Goal: Task Accomplishment & Management: Complete application form

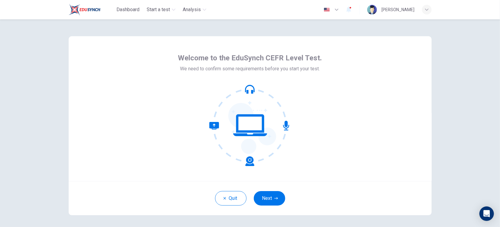
scroll to position [24, 0]
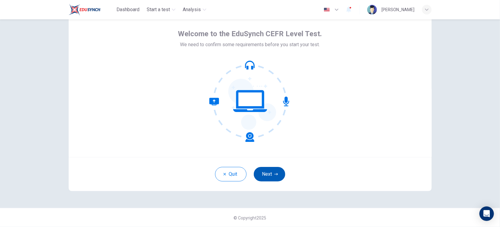
click at [268, 174] on button "Next" at bounding box center [269, 174] width 31 height 15
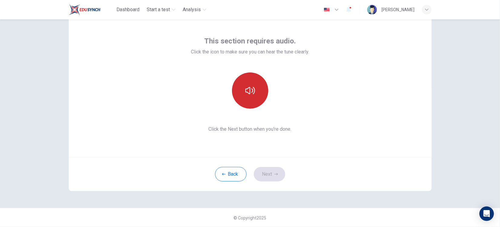
click at [249, 84] on button "button" at bounding box center [250, 91] width 36 height 36
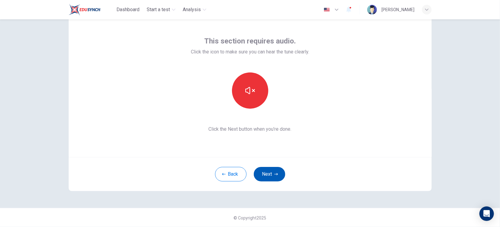
click at [272, 177] on button "Next" at bounding box center [269, 174] width 31 height 15
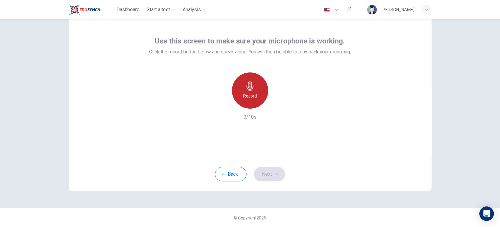
click at [258, 102] on div "Record" at bounding box center [250, 91] width 36 height 36
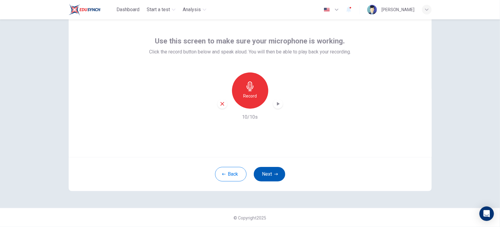
click at [268, 168] on button "Next" at bounding box center [269, 174] width 31 height 15
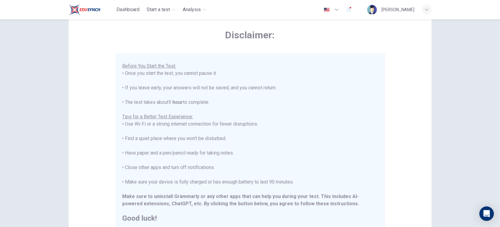
scroll to position [58, 0]
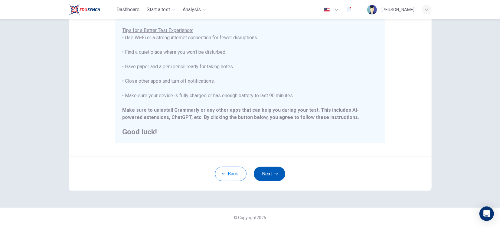
click at [266, 174] on button "Next" at bounding box center [269, 174] width 31 height 15
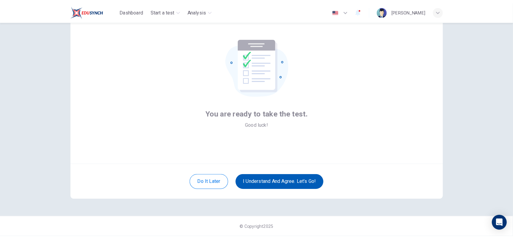
scroll to position [24, 0]
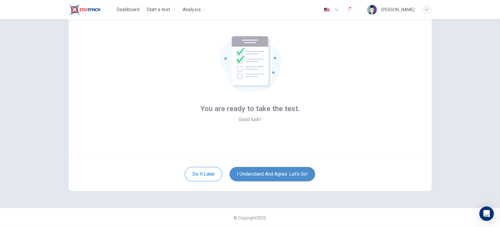
click at [275, 178] on button "I understand and agree. Let’s go!" at bounding box center [272, 174] width 86 height 15
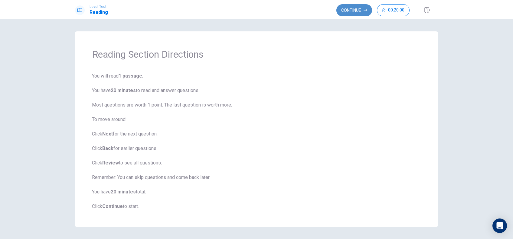
click at [360, 12] on button "Continue" at bounding box center [354, 10] width 36 height 12
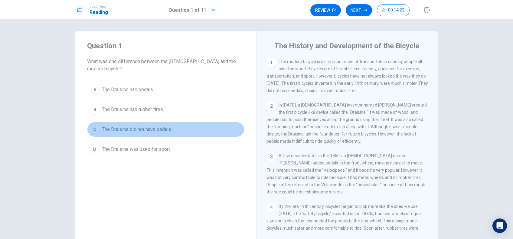
click at [96, 125] on div "C" at bounding box center [95, 130] width 10 height 10
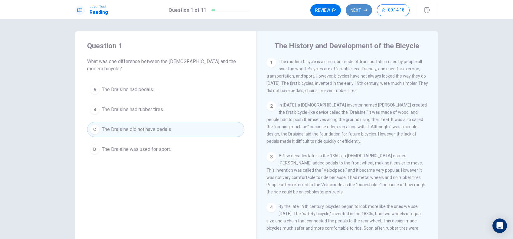
click at [364, 8] on button "Next" at bounding box center [358, 10] width 26 height 12
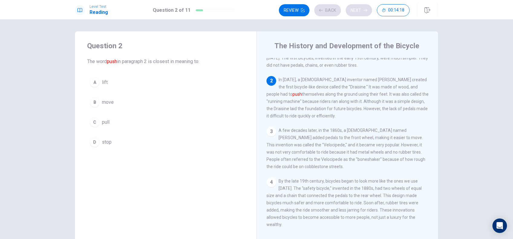
scroll to position [44, 0]
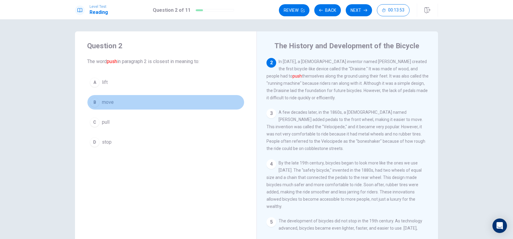
click at [94, 104] on div "B" at bounding box center [95, 103] width 10 height 10
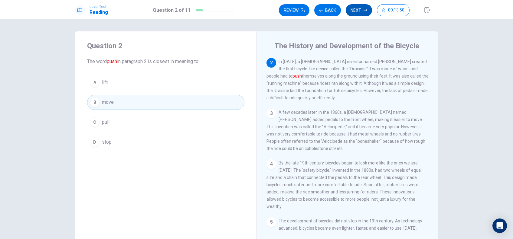
click at [362, 9] on button "Next" at bounding box center [358, 10] width 26 height 12
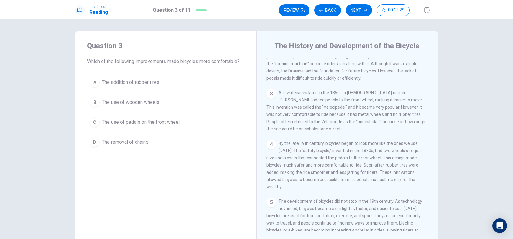
scroll to position [80, 0]
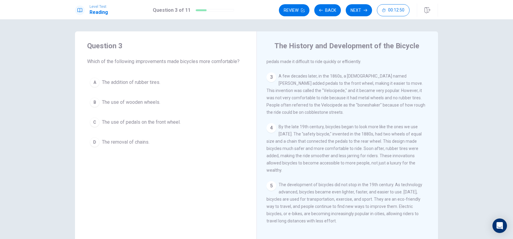
click at [94, 122] on div "C" at bounding box center [95, 123] width 10 height 10
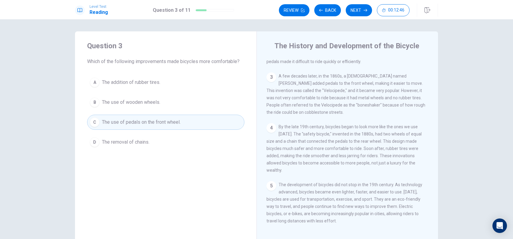
click at [184, 124] on button "C The use of pedals on the front wheel." at bounding box center [165, 122] width 157 height 15
click at [360, 11] on button "Next" at bounding box center [358, 10] width 26 height 12
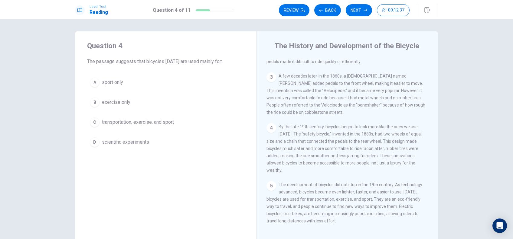
click at [125, 122] on span "transportation, exercise, and sport" at bounding box center [138, 122] width 72 height 7
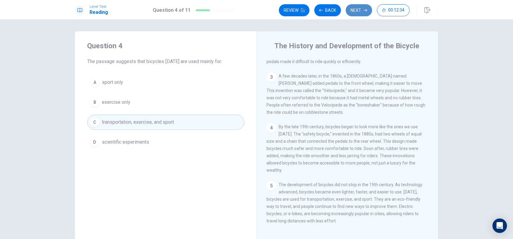
click at [358, 11] on button "Next" at bounding box center [358, 10] width 26 height 12
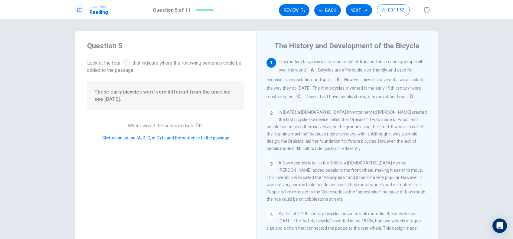
click at [310, 70] on input at bounding box center [312, 71] width 10 height 10
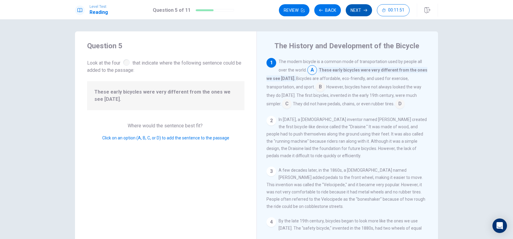
click at [355, 8] on button "Next" at bounding box center [358, 10] width 26 height 12
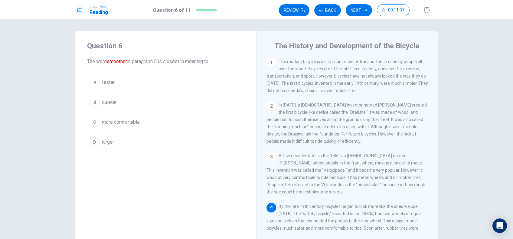
click at [92, 123] on div "C" at bounding box center [95, 123] width 10 height 10
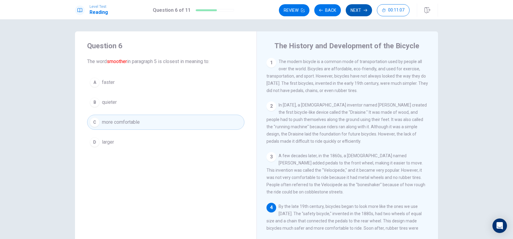
click at [359, 11] on button "Next" at bounding box center [358, 10] width 26 height 12
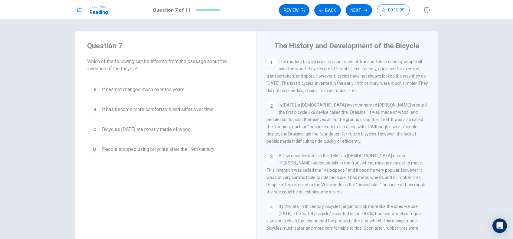
click at [102, 112] on span "It has become more comfortable and safer over time." at bounding box center [158, 109] width 112 height 7
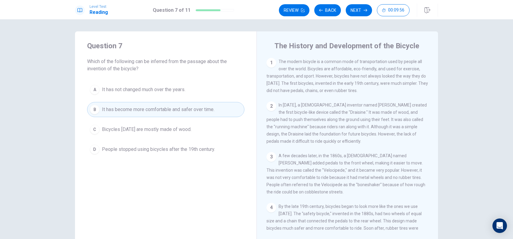
click at [360, 12] on button "Next" at bounding box center [358, 10] width 26 height 12
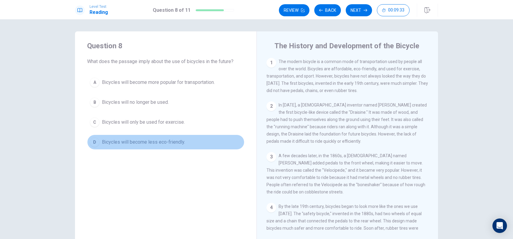
click at [92, 142] on div "D" at bounding box center [95, 143] width 10 height 10
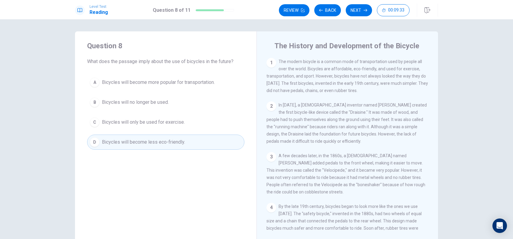
click at [355, 7] on button "Next" at bounding box center [358, 10] width 26 height 12
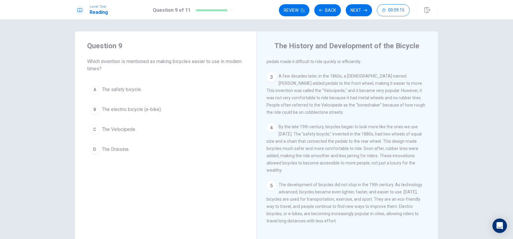
scroll to position [34, 0]
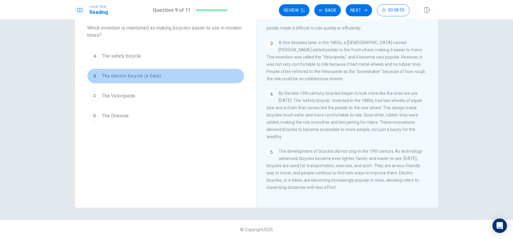
click at [140, 77] on span "The electric bicycle (e-bike)." at bounding box center [132, 76] width 60 height 7
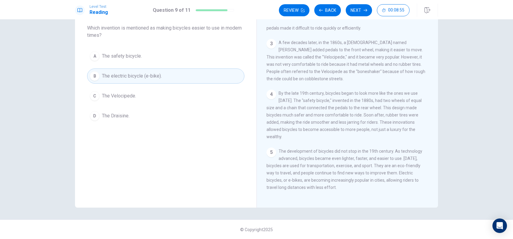
click at [128, 96] on span "The Velocipede." at bounding box center [119, 95] width 34 height 7
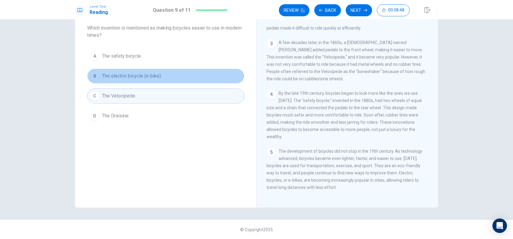
click at [156, 78] on span "The electric bicycle (e-bike)." at bounding box center [132, 76] width 60 height 7
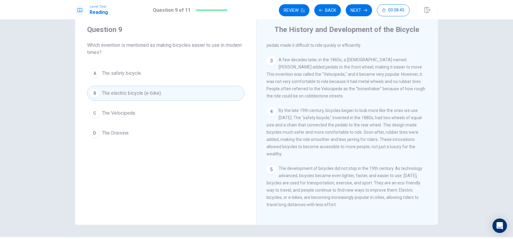
scroll to position [0, 0]
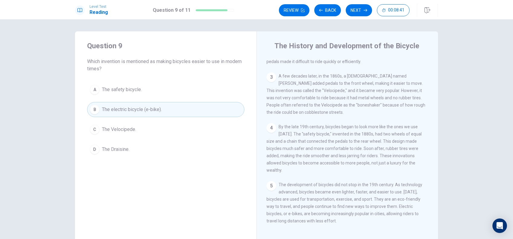
click at [124, 151] on span "The Draisine." at bounding box center [116, 149] width 28 height 7
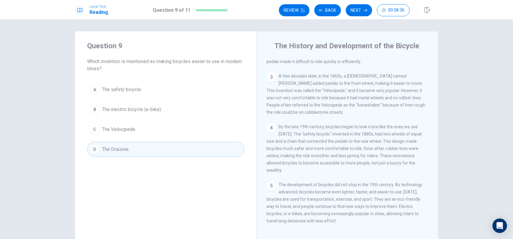
scroll to position [34, 0]
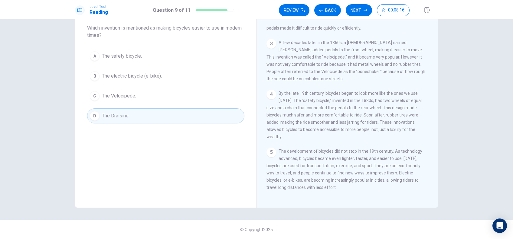
click at [147, 75] on span "The electric bicycle (e-bike)." at bounding box center [132, 76] width 60 height 7
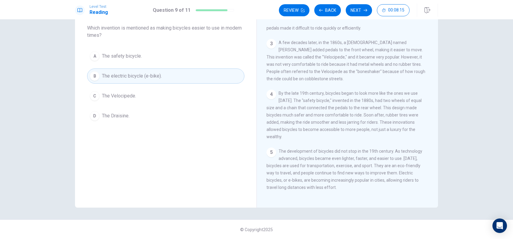
click at [362, 9] on button "Next" at bounding box center [358, 10] width 26 height 12
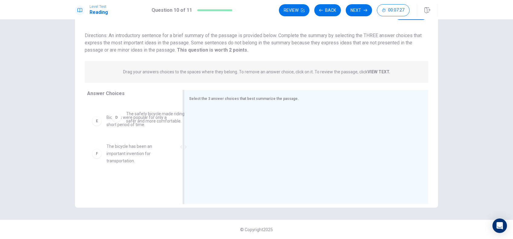
scroll to position [93, 0]
drag, startPoint x: 133, startPoint y: 126, endPoint x: 227, endPoint y: 119, distance: 94.3
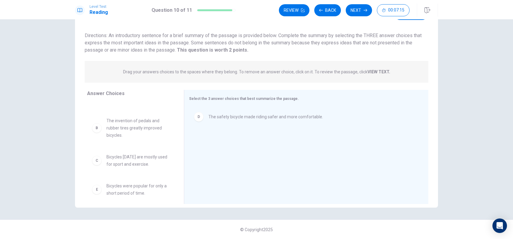
scroll to position [25, 0]
drag, startPoint x: 130, startPoint y: 167, endPoint x: 247, endPoint y: 152, distance: 117.3
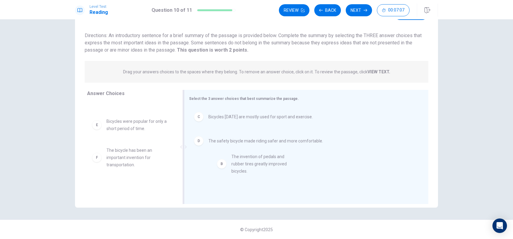
drag, startPoint x: 130, startPoint y: 131, endPoint x: 265, endPoint y: 172, distance: 140.4
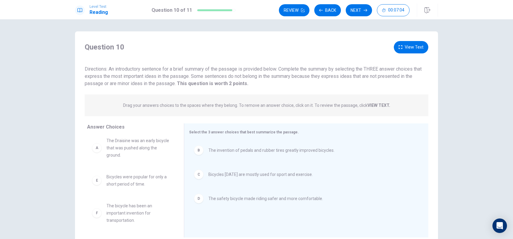
scroll to position [0, 0]
click at [363, 8] on icon "button" at bounding box center [365, 10] width 4 height 4
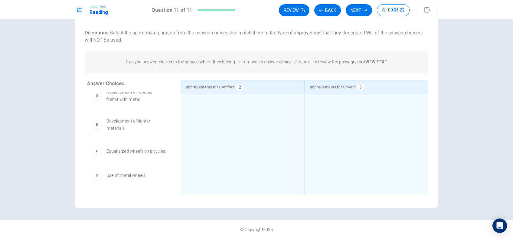
scroll to position [95, 0]
drag, startPoint x: 133, startPoint y: 180, endPoint x: 382, endPoint y: 114, distance: 258.1
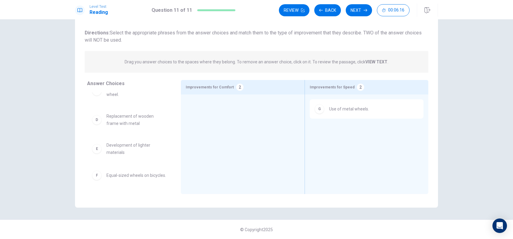
scroll to position [0, 0]
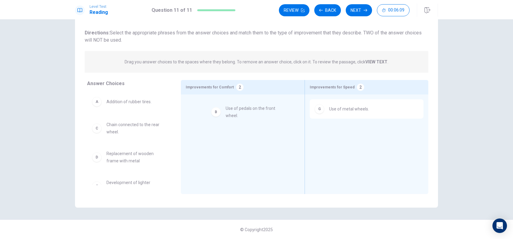
drag, startPoint x: 145, startPoint y: 129, endPoint x: 267, endPoint y: 115, distance: 123.0
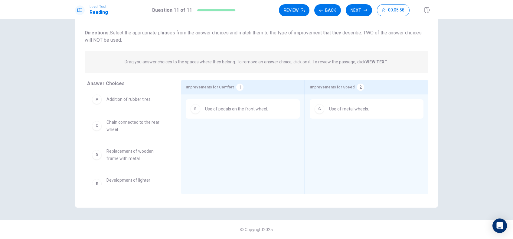
scroll to position [2, 0]
drag, startPoint x: 132, startPoint y: 160, endPoint x: 352, endPoint y: 138, distance: 220.2
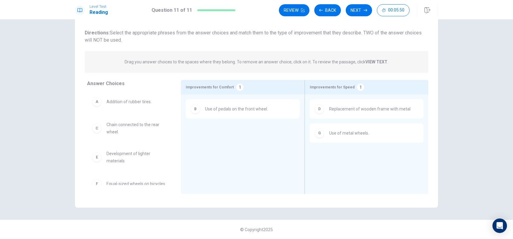
scroll to position [0, 0]
drag, startPoint x: 143, startPoint y: 131, endPoint x: 397, endPoint y: 173, distance: 257.4
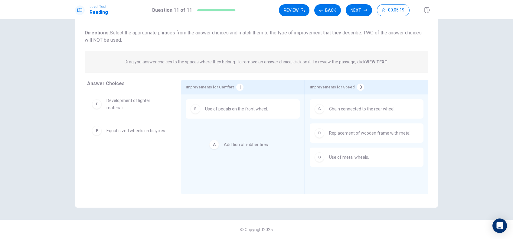
drag, startPoint x: 126, startPoint y: 102, endPoint x: 248, endPoint y: 147, distance: 129.7
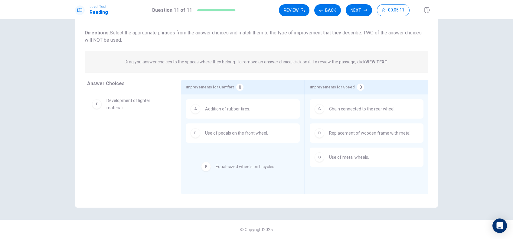
drag, startPoint x: 128, startPoint y: 133, endPoint x: 247, endPoint y: 174, distance: 125.5
drag, startPoint x: 135, startPoint y: 105, endPoint x: 262, endPoint y: 173, distance: 144.3
click at [363, 16] on div "Review Back Next 00:05:07" at bounding box center [358, 10] width 159 height 13
click at [358, 10] on button "Next" at bounding box center [358, 10] width 26 height 12
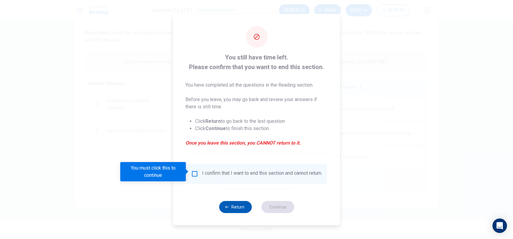
click at [239, 210] on button "Return" at bounding box center [235, 207] width 33 height 12
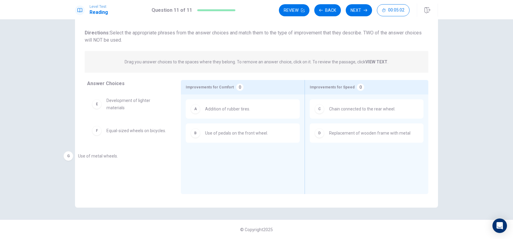
drag, startPoint x: 355, startPoint y: 166, endPoint x: 108, endPoint y: 162, distance: 246.7
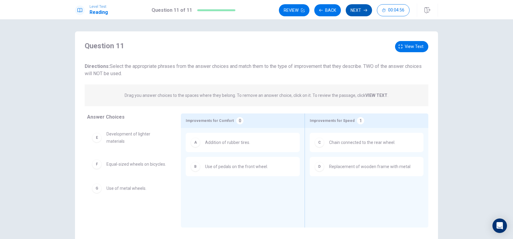
click at [362, 9] on button "Next" at bounding box center [358, 10] width 26 height 12
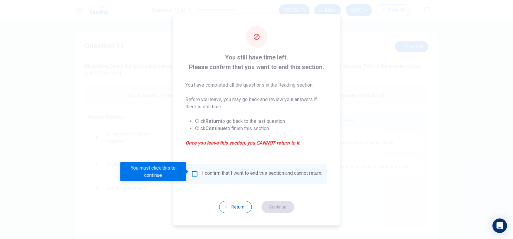
click at [193, 172] on input "You must click this to continue" at bounding box center [194, 173] width 7 height 7
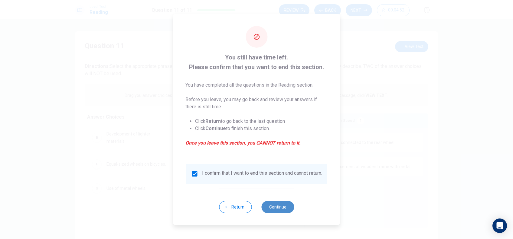
click at [281, 212] on button "Continue" at bounding box center [277, 207] width 33 height 12
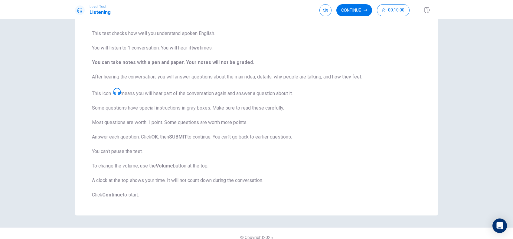
scroll to position [43, 0]
click at [361, 8] on button "Continue" at bounding box center [354, 10] width 36 height 12
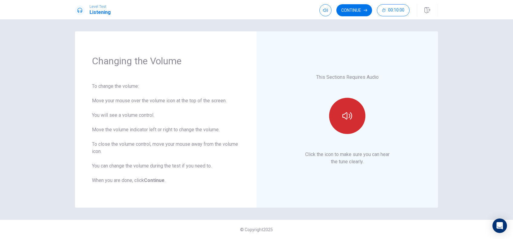
click at [349, 111] on icon "button" at bounding box center [347, 116] width 10 height 10
click at [406, 183] on div "This Sections Requires Audio Click the icon to make sure you can hear the tune …" at bounding box center [347, 119] width 148 height 143
click at [358, 13] on button "Continue" at bounding box center [354, 10] width 36 height 12
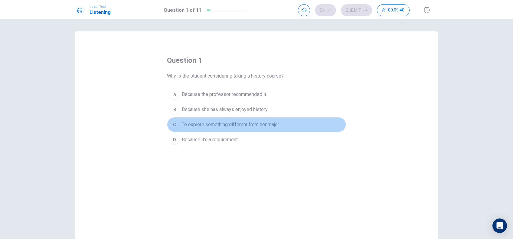
click at [172, 125] on div "C" at bounding box center [175, 125] width 10 height 10
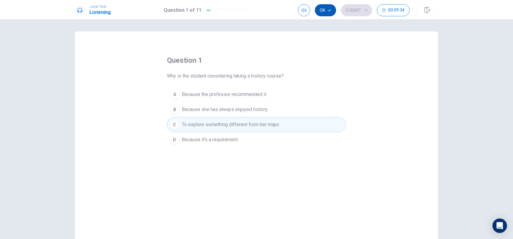
click at [326, 12] on button "Ok" at bounding box center [325, 10] width 21 height 12
click at [359, 9] on button "Submit" at bounding box center [356, 10] width 31 height 12
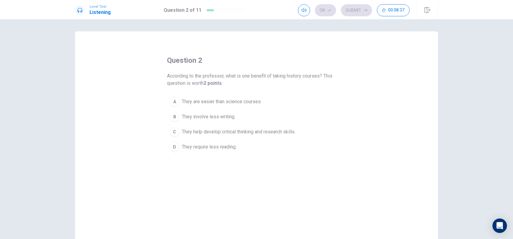
click at [172, 149] on div "D" at bounding box center [175, 147] width 10 height 10
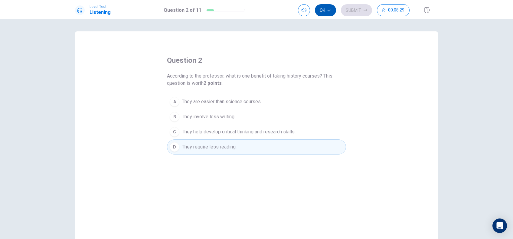
click at [326, 12] on button "Ok" at bounding box center [325, 10] width 21 height 12
click at [353, 11] on button "Submit" at bounding box center [356, 10] width 31 height 12
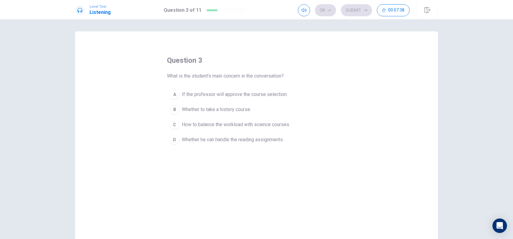
click at [211, 111] on span "Whether to take a history course." at bounding box center [216, 109] width 69 height 7
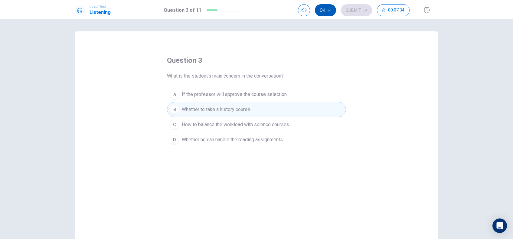
click at [328, 13] on button "Ok" at bounding box center [325, 10] width 21 height 12
click at [351, 15] on button "Submit" at bounding box center [356, 10] width 31 height 12
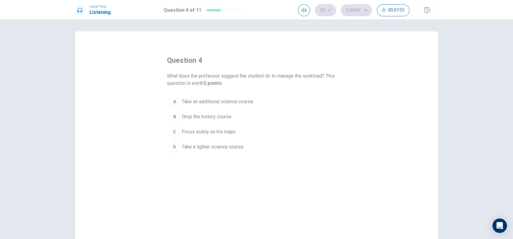
click at [189, 101] on span "Take an additional science course." at bounding box center [218, 101] width 72 height 7
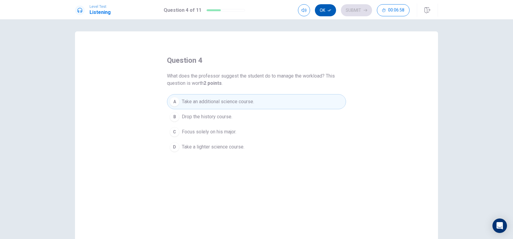
click at [330, 11] on icon "button" at bounding box center [329, 10] width 4 height 4
click at [349, 11] on button "Submit" at bounding box center [356, 10] width 31 height 12
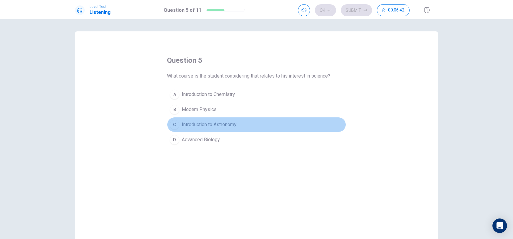
click at [175, 126] on div "C" at bounding box center [175, 125] width 10 height 10
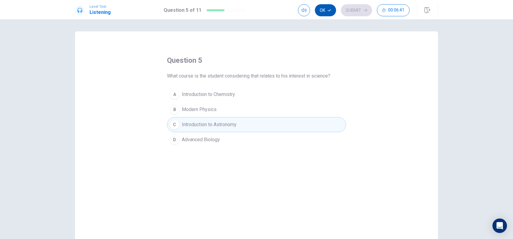
click at [324, 11] on button "Ok" at bounding box center [325, 10] width 21 height 12
click at [351, 15] on button "Submit" at bounding box center [356, 10] width 31 height 12
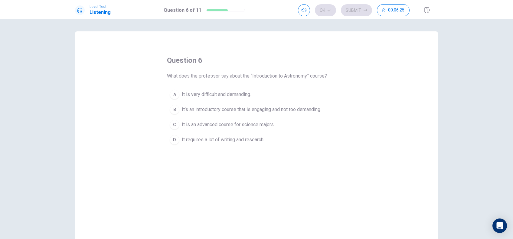
click at [174, 141] on div "D" at bounding box center [175, 140] width 10 height 10
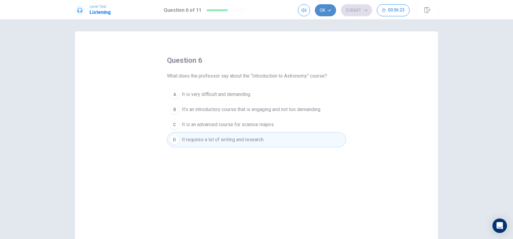
click at [324, 7] on button "Ok" at bounding box center [325, 10] width 21 height 12
click at [361, 10] on button "Submit" at bounding box center [356, 10] width 31 height 12
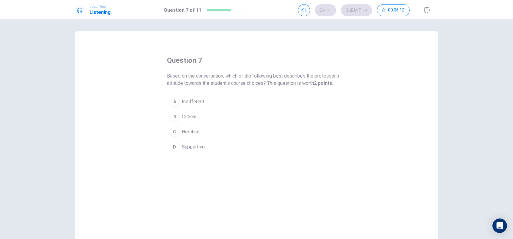
click at [192, 147] on span "Supportive" at bounding box center [193, 147] width 23 height 7
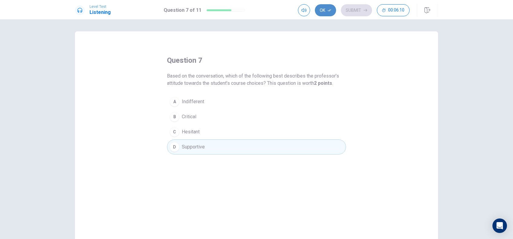
click at [329, 11] on icon "button" at bounding box center [329, 10] width 4 height 4
click at [357, 12] on button "Submit" at bounding box center [356, 10] width 31 height 12
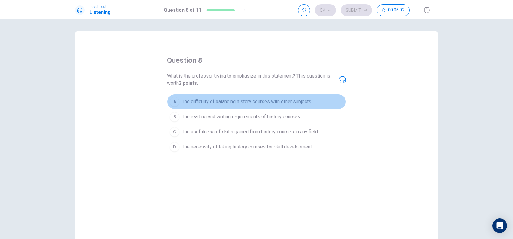
click at [174, 102] on div "A" at bounding box center [175, 102] width 10 height 10
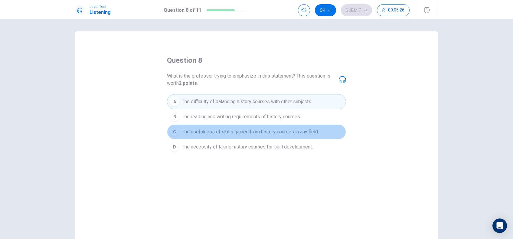
click at [218, 133] on span "The usefulness of skills gained from history courses in any field." at bounding box center [250, 131] width 137 height 7
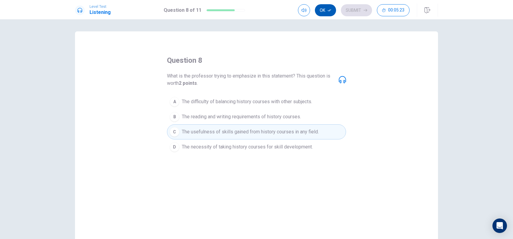
click at [333, 10] on button "Ok" at bounding box center [325, 10] width 21 height 12
click at [355, 11] on button "Submit" at bounding box center [356, 10] width 31 height 12
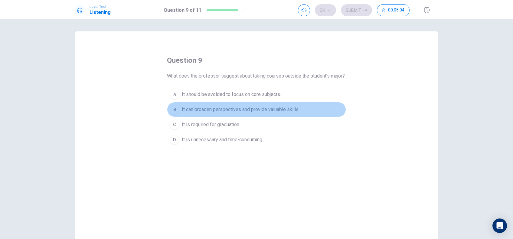
click at [229, 113] on span "It can broaden perspectives and provide valuable skills." at bounding box center [241, 109] width 118 height 7
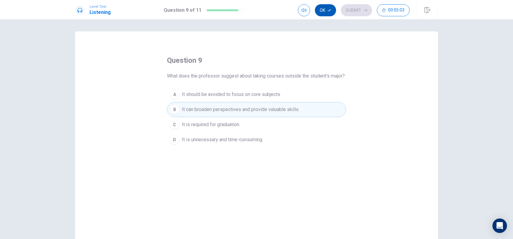
click at [331, 11] on icon "button" at bounding box center [329, 10] width 4 height 4
click at [360, 12] on button "Submit" at bounding box center [356, 10] width 31 height 12
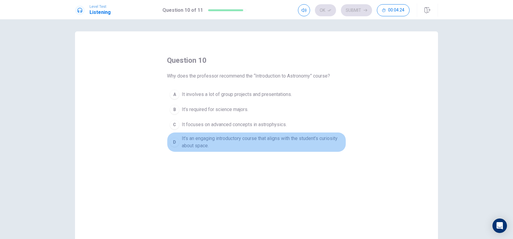
click at [212, 141] on span "It’s an engaging introductory course that aligns with the student’s curiosity a…" at bounding box center [262, 142] width 161 height 15
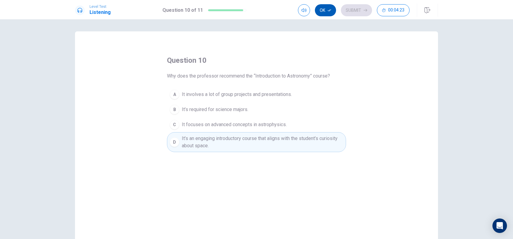
click at [333, 12] on button "Ok" at bounding box center [325, 10] width 21 height 12
click at [358, 13] on button "Submit" at bounding box center [356, 10] width 31 height 12
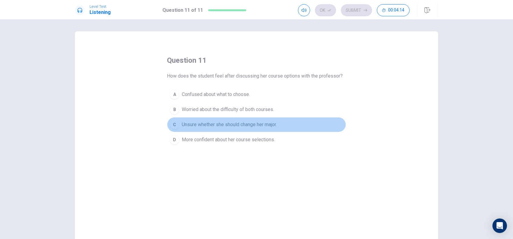
click at [329, 126] on button "C Unsure whether she should change her major." at bounding box center [256, 124] width 179 height 15
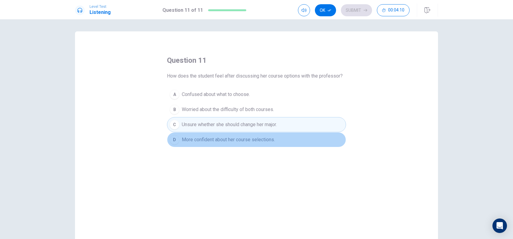
click at [229, 140] on span "More confident about her course selections." at bounding box center [228, 139] width 93 height 7
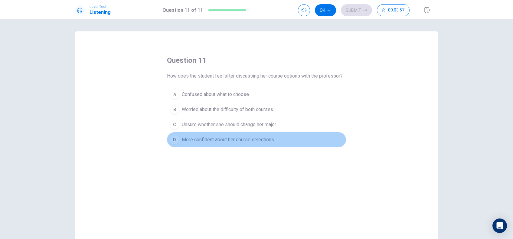
click at [252, 139] on span "More confident about her course selections." at bounding box center [228, 139] width 93 height 7
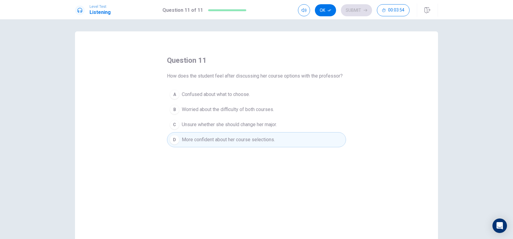
click at [340, 157] on div "question 11 How does the student feel after discussing her course options with …" at bounding box center [256, 136] width 363 height 210
click at [324, 11] on button "Ok" at bounding box center [325, 10] width 21 height 12
click at [353, 12] on button "Submit" at bounding box center [356, 10] width 31 height 12
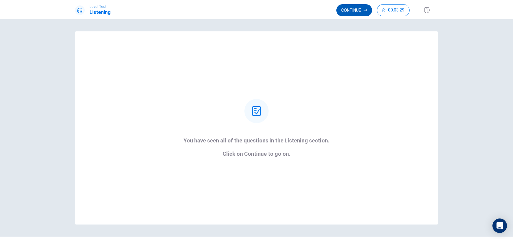
click at [351, 14] on button "Continue" at bounding box center [354, 10] width 36 height 12
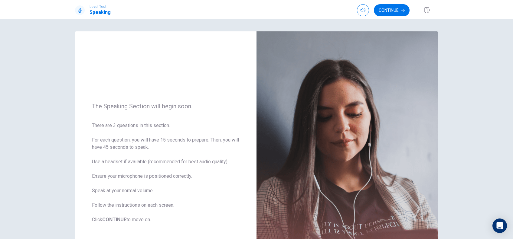
click at [393, 11] on button "Continue" at bounding box center [392, 10] width 36 height 12
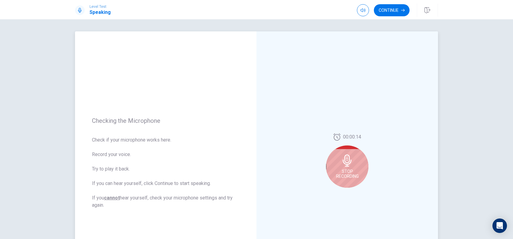
click at [354, 166] on div "Stop Recording" at bounding box center [347, 167] width 42 height 42
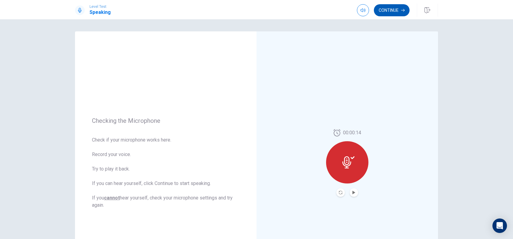
click at [396, 8] on button "Continue" at bounding box center [392, 10] width 36 height 12
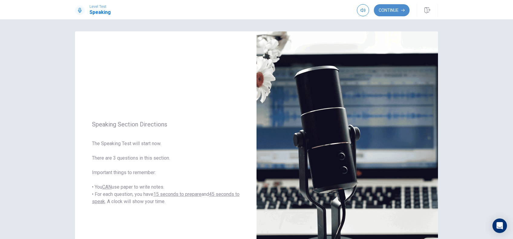
click at [391, 13] on button "Continue" at bounding box center [392, 10] width 36 height 12
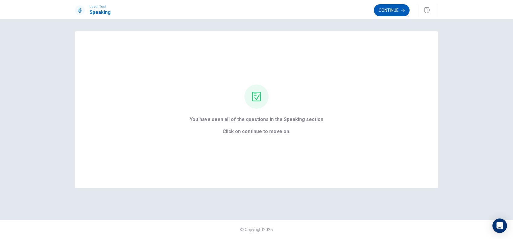
click at [396, 8] on button "Continue" at bounding box center [392, 10] width 36 height 12
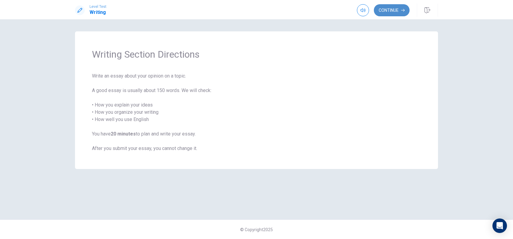
click at [388, 12] on button "Continue" at bounding box center [392, 10] width 36 height 12
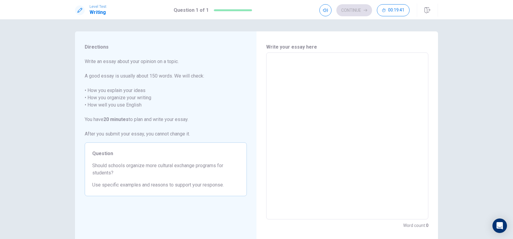
click at [280, 73] on textarea at bounding box center [347, 136] width 154 height 157
type textarea "I"
type textarea "x"
type textarea "I"
type textarea "x"
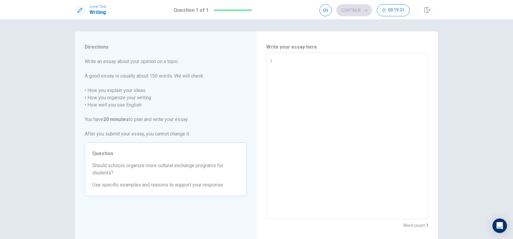
type textarea "I t"
type textarea "x"
type textarea "I th"
type textarea "x"
type textarea "I thi"
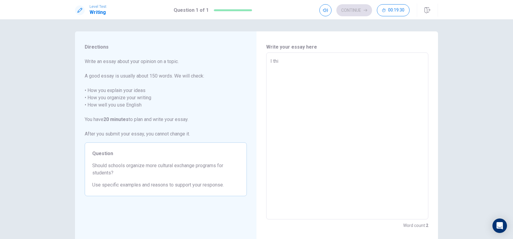
type textarea "x"
type textarea "I thin"
type textarea "x"
type textarea "I think"
type textarea "x"
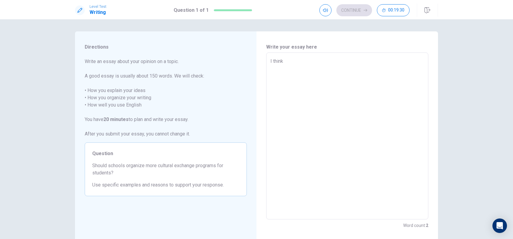
type textarea "I think"
type textarea "x"
type textarea "I think"
type textarea "x"
type textarea "I think"
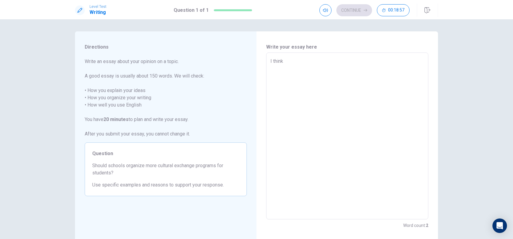
type textarea "x"
type textarea "I think"
type textarea "x"
type textarea "I thin"
type textarea "x"
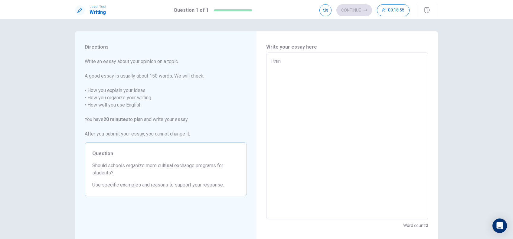
type textarea "I thi"
type textarea "x"
type textarea "I th"
type textarea "x"
type textarea "I t"
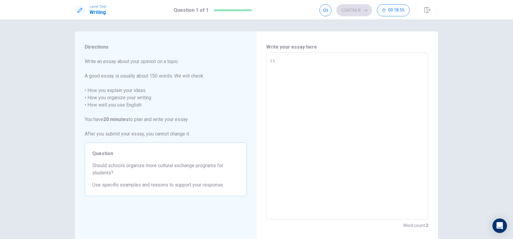
type textarea "x"
type textarea "I"
type textarea "x"
type textarea "I"
type textarea "x"
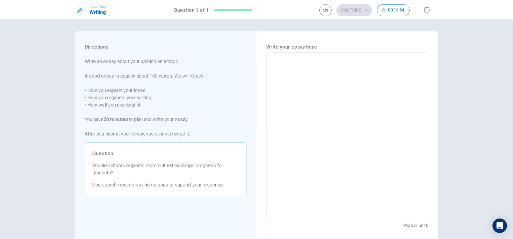
type textarea "Y"
type textarea "x"
type textarea "Ye"
type textarea "x"
type textarea "Yes"
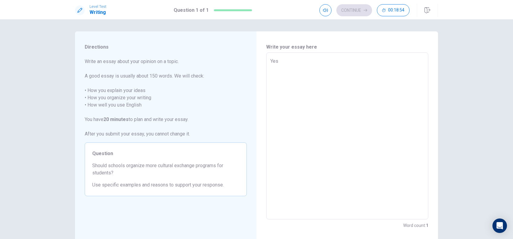
type textarea "x"
type textarea "Yes"
type textarea "x"
type textarea "Yes"
type textarea "x"
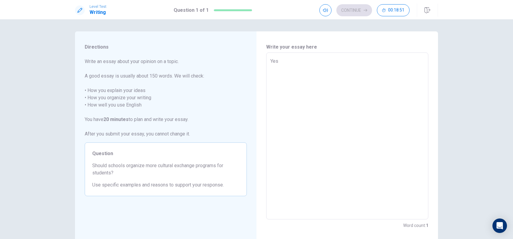
type textarea "Yes,"
type textarea "x"
type textarea "Yes,"
type textarea "x"
type textarea "Yes, I"
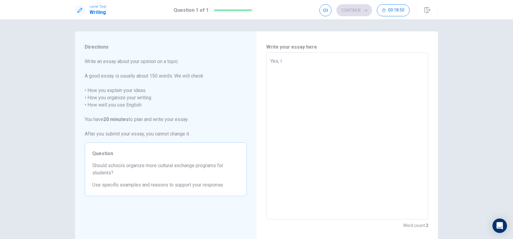
type textarea "x"
type textarea "Yes, I"
type textarea "x"
type textarea "Yes, I t"
type textarea "x"
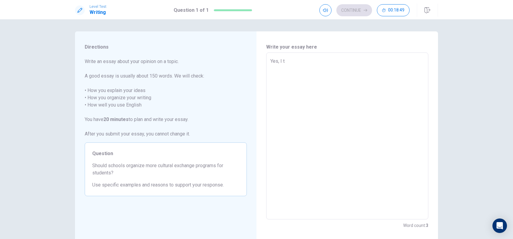
type textarea "Yes, I th"
type textarea "x"
type textarea "Yes, I thi"
type textarea "x"
type textarea "Yes, I thin"
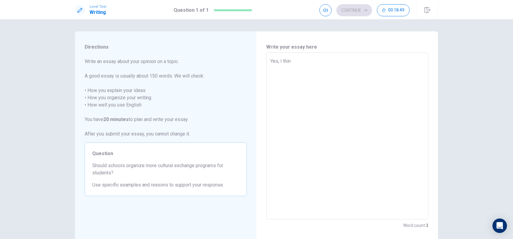
type textarea "x"
type textarea "Yes, I think"
type textarea "x"
type textarea "Yes, I think"
type textarea "x"
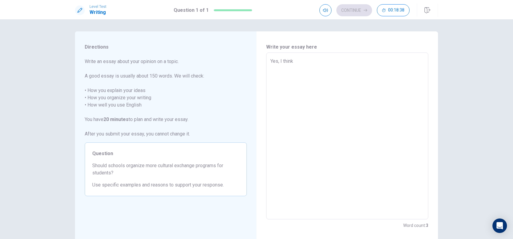
type textarea "Yes, I think c"
type textarea "x"
type textarea "Yes, I think co"
type textarea "x"
type textarea "Yes, I think cou"
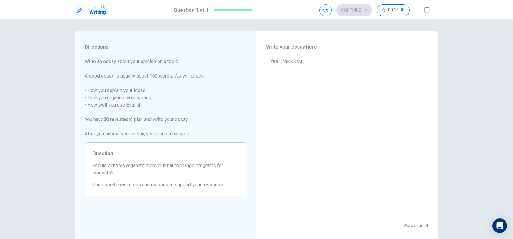
type textarea "x"
type textarea "Yes, I think coul"
type textarea "x"
type textarea "Yes, I think could"
type textarea "x"
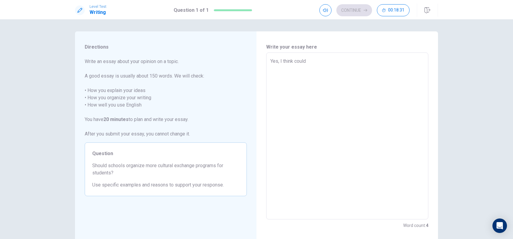
type textarea "Yes, I think could"
type textarea "x"
type textarea "Yes, I think could o"
type textarea "x"
type textarea "Yes, I think could or"
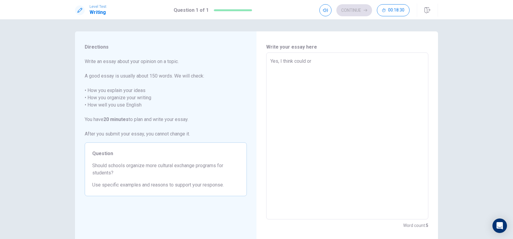
type textarea "x"
type textarea "Yes, I think could org"
type textarea "x"
type textarea "Yes, I think could orga"
type textarea "x"
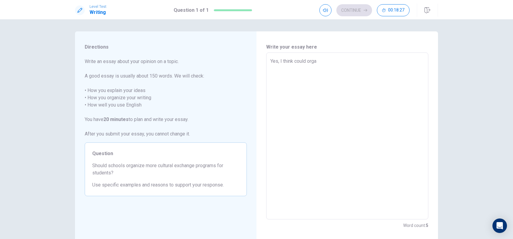
type textarea "Yes, I think could organ"
type textarea "x"
type textarea "Yes, I think could organi"
type textarea "x"
type textarea "Yes, I think could organiz"
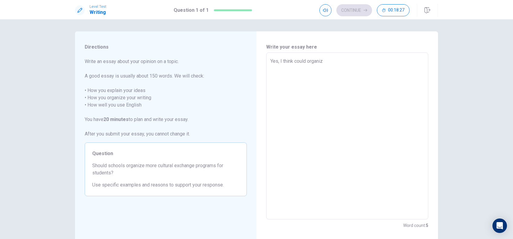
type textarea "x"
type textarea "Yes, I think could organize"
type textarea "x"
type textarea "Yes, I think could organize"
type textarea "x"
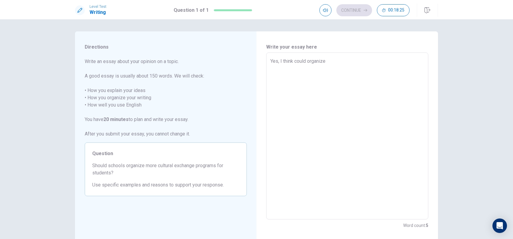
type textarea "Yes, I think could organize m"
type textarea "x"
type textarea "Yes, I think could organize mo"
type textarea "x"
type textarea "Yes, I think could organize mor"
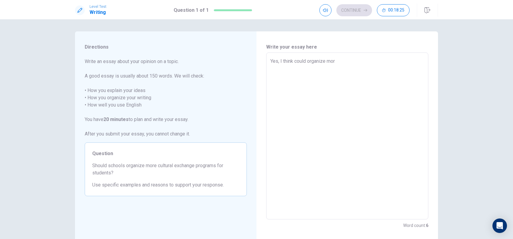
type textarea "x"
type textarea "Yes, I think could organize [PERSON_NAME]"
type textarea "x"
type textarea "Yes, I think could organize morae"
type textarea "x"
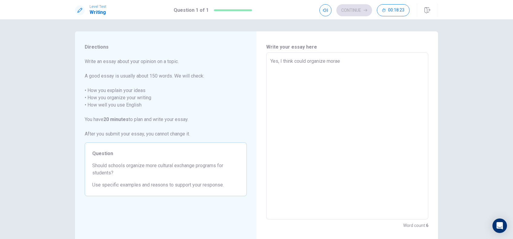
type textarea "Yes, I think could organize morae"
type textarea "x"
type textarea "Yes, I think could organize morae c"
type textarea "x"
type textarea "Yes, I think could organize morae cu"
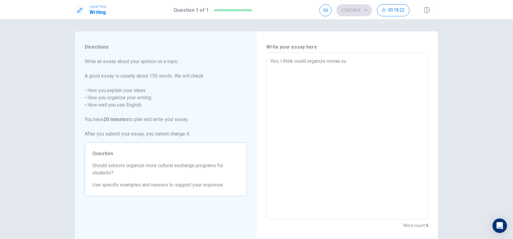
type textarea "x"
type textarea "Yes, I think could organize morae cul"
type textarea "x"
type textarea "Yes, I think could organize morae cult"
type textarea "x"
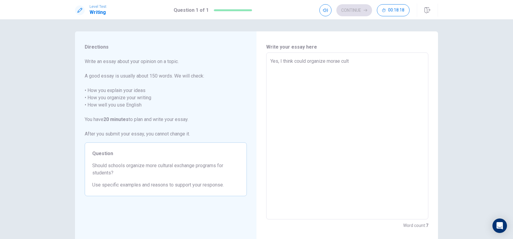
type textarea "Yes, I think could organize morae cultu"
type textarea "x"
type textarea "Yes, I think could organize morae cultur"
type textarea "x"
type textarea "Yes, I think could organize morae cultura"
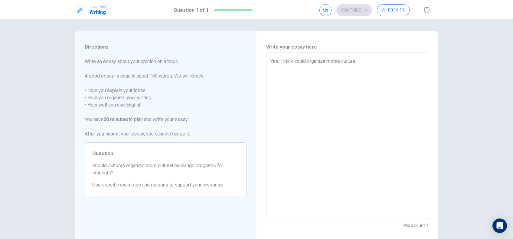
type textarea "x"
type textarea "Yes, I think could organize morae cultural"
type textarea "x"
type textarea "Yes, I think could organize morae cultural"
type textarea "x"
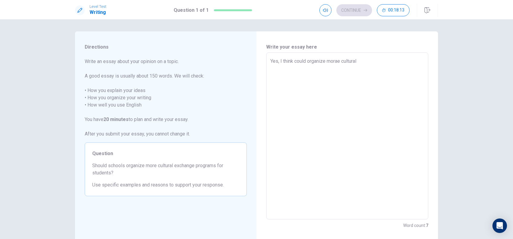
type textarea "Yes, I think could organize morae cultural p"
type textarea "x"
type textarea "Yes, I think could organize morae cultural pr"
type textarea "x"
type textarea "Yes, I think could organize morae cultural pro"
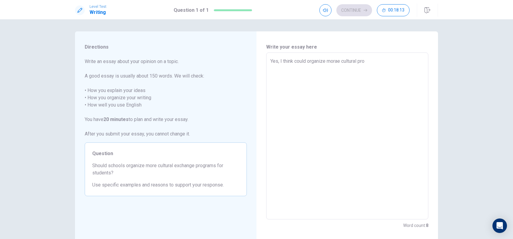
type textarea "x"
type textarea "Yes, I think could organize morae cultural prog"
type textarea "x"
type textarea "Yes, I think could organize morae cultural progr"
type textarea "x"
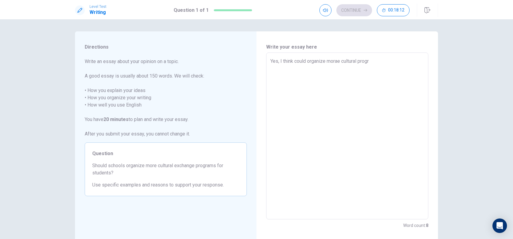
type textarea "Yes, I think could organize morae cultural progra"
type textarea "x"
type textarea "Yes, I think could organize morae cultural program"
type textarea "x"
type textarea "Yes, I think could organize morae cultural programs"
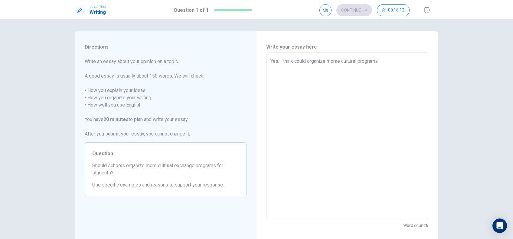
type textarea "x"
type textarea "Yes, I think could organize morae cultural programs"
type textarea "x"
type textarea "Yes, I think could organize morae cultural programs f"
type textarea "x"
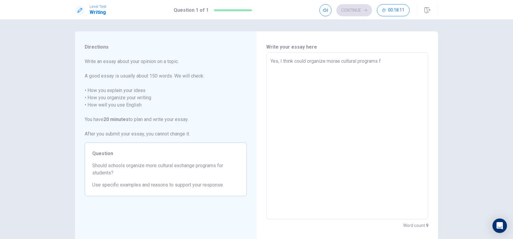
type textarea "Yes, I think could organize morae cultural programs fo"
type textarea "x"
type textarea "Yes, I think could organize morae cultural programs for"
type textarea "x"
type textarea "Yes, I think could organize morae cultural programs for"
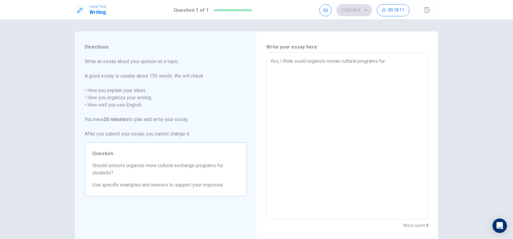
type textarea "x"
type textarea "Yes, I think could organize morae cultural programs for t"
type textarea "x"
type textarea "Yes, I think could organize morae cultural programs for th"
type textarea "x"
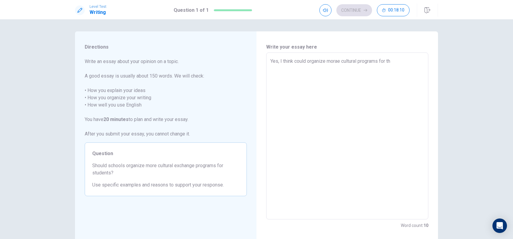
type textarea "Yes, I think could organize morae cultural programs for the"
type textarea "x"
type textarea "Yes, I think could organize morae cultural programs for the"
type textarea "x"
type textarea "Yes, I think could organize morae cultural programs for the s"
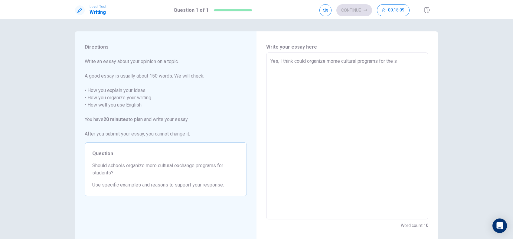
type textarea "x"
type textarea "Yes, I think could organize morae cultural programs for the st"
type textarea "x"
type textarea "Yes, I think could organize morae cultural programs for the stu"
type textarea "x"
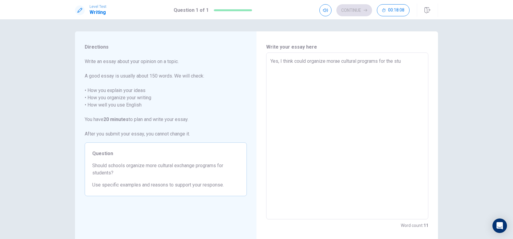
type textarea "Yes, I think could organize morae cultural programs for the stud"
type textarea "x"
type textarea "Yes, I think could organize morae cultural programs for the stude"
type textarea "x"
type textarea "Yes, I think could organize morae cultural programs for the studen"
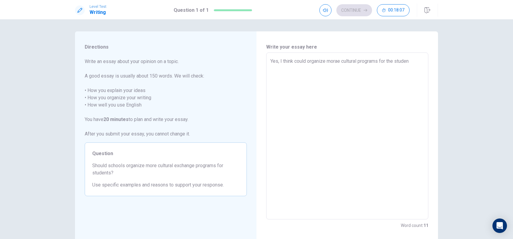
type textarea "x"
type textarea "Yes, I think could organize morae cultural programs for the student"
type textarea "x"
type textarea "Yes, I think could organize morae cultural programs for the students"
type textarea "x"
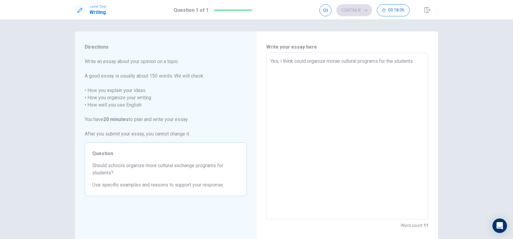
type textarea "Yes, I think could organize morae cultural programs for the students."
type textarea "x"
type textarea "Yes, I think could organize morae cultural programs for the students."
type textarea "x"
type textarea "Yes, I think could organize morae cultural programs for the students. T"
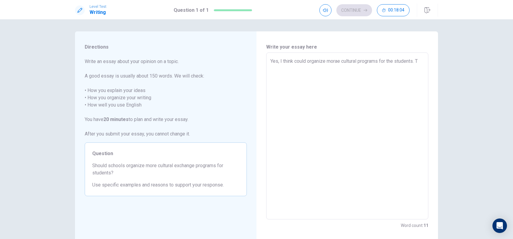
type textarea "x"
type textarea "Yes, I think could organize morae cultural programs for the students. Th"
type textarea "x"
type textarea "Yes, I think could organize morae cultural programs for the students. Thi"
type textarea "x"
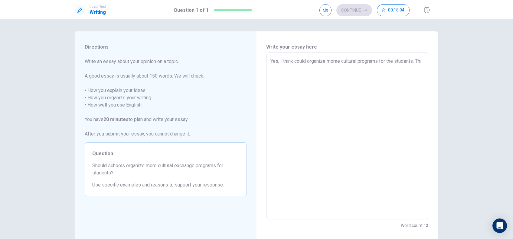
type textarea "Yes, I think could organize morae cultural programs for the students. This"
type textarea "x"
type textarea "Yes, I think could organize morae cultural programs for the students. This"
type textarea "x"
type textarea "Yes, I think could organize morae cultural programs for the students. This"
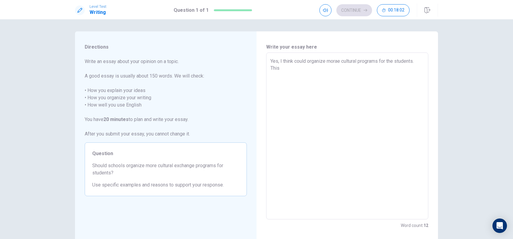
type textarea "x"
type textarea "Yes, I think could organize morae cultural programs for the students. Thi"
type textarea "x"
type textarea "Yes, I think could organize morae cultural programs for the students. Th"
type textarea "x"
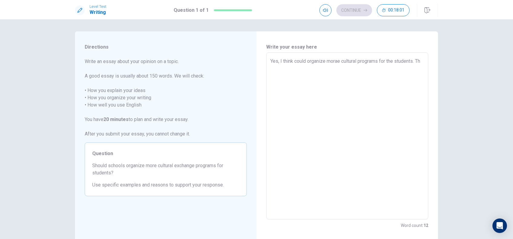
type textarea "Yes, I think could organize morae cultural programs for the students. T"
type textarea "x"
type textarea "Yes, I think could organize morae cultural programs for the students."
type textarea "x"
type textarea "Yes, I think could organize morae cultural programs for the students. I"
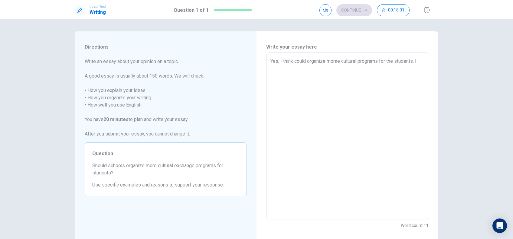
type textarea "x"
click at [334, 61] on textarea "Yes, I think could organize morae cultural programs for the students. In my Opi…" at bounding box center [347, 136] width 154 height 157
click at [338, 63] on textarea "Yes, I think could organize morae cultural programs for the students. In my Opi…" at bounding box center [347, 136] width 154 height 157
click at [306, 60] on textarea "Yes, I think could organize morae cultural programs for the students. In my Opi…" at bounding box center [347, 136] width 154 height 157
drag, startPoint x: 307, startPoint y: 73, endPoint x: 306, endPoint y: 63, distance: 9.5
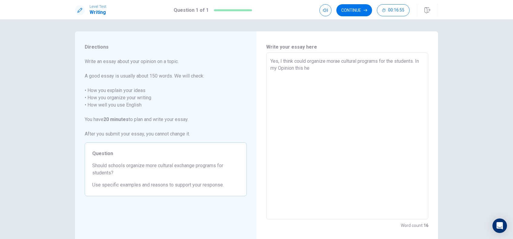
click at [306, 63] on textarea "Yes, I think could organize morae cultural programs for the students. In my Opi…" at bounding box center [347, 136] width 154 height 157
click at [408, 122] on textarea "Yes, I think schools should organize more cultural exchange program for all stu…" at bounding box center [347, 136] width 154 height 157
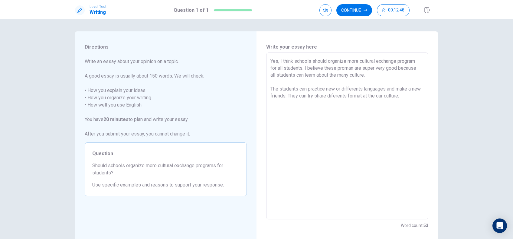
click at [411, 95] on textarea "Yes, I think schools should organize more cultural exchange program for all stu…" at bounding box center [347, 136] width 154 height 157
click at [341, 94] on textarea "Yes, I think schools should organize more cultural exchange program for all stu…" at bounding box center [347, 136] width 154 height 157
click at [357, 96] on textarea "Yes, I think schools should organize more cultural exchange program for all stu…" at bounding box center [347, 136] width 154 height 157
click at [372, 97] on textarea "Yes, I think schools should organize more cultural exchange program for all stu…" at bounding box center [347, 136] width 154 height 157
click at [348, 118] on textarea "Yes, I think schools should organize more cultural exchange program for all stu…" at bounding box center [347, 136] width 154 height 157
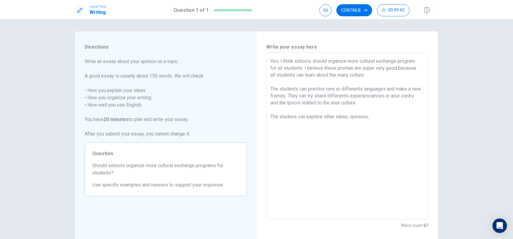
click at [371, 118] on textarea "Yes, I think schools should organize more cultural exchange program for all stu…" at bounding box center [347, 136] width 154 height 157
drag, startPoint x: 333, startPoint y: 119, endPoint x: 341, endPoint y: 116, distance: 8.4
click at [333, 119] on textarea "Yes, I think schools should organize more cultural exchange program for all stu…" at bounding box center [347, 136] width 154 height 157
click at [373, 116] on textarea "Yes, I think schools should organize more cultural exchange program for all stu…" at bounding box center [347, 136] width 154 height 157
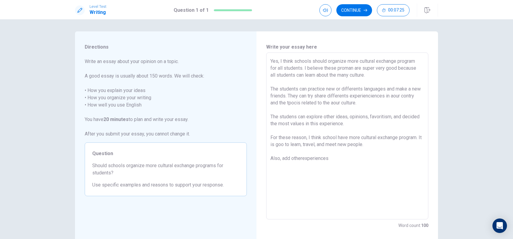
drag, startPoint x: 300, startPoint y: 159, endPoint x: 293, endPoint y: 158, distance: 7.6
click at [293, 158] on textarea "Yes, I think schools should organize more cultural exchange program for all stu…" at bounding box center [347, 136] width 154 height 157
click at [300, 157] on textarea "Yes, I think schools should organize more cultural exchange program for all stu…" at bounding box center [347, 136] width 154 height 157
click at [337, 155] on textarea "Yes, I think schools should organize more cultural exchange program for all stu…" at bounding box center [347, 136] width 154 height 157
click at [314, 163] on textarea "Yes, I think schools should organize more cultural exchange program for all stu…" at bounding box center [347, 136] width 154 height 157
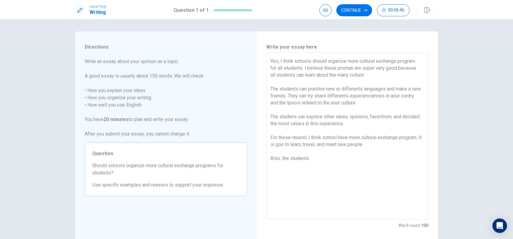
drag, startPoint x: 313, startPoint y: 163, endPoint x: 290, endPoint y: 159, distance: 24.3
click at [290, 159] on textarea "Yes, I think schools should organize more cultural exchange program for all stu…" at bounding box center [347, 136] width 154 height 157
drag, startPoint x: 290, startPoint y: 159, endPoint x: 257, endPoint y: 162, distance: 33.1
click at [257, 162] on div "Write your essay here Yes, I think schools should organize more cultural exchan…" at bounding box center [346, 136] width 181 height 210
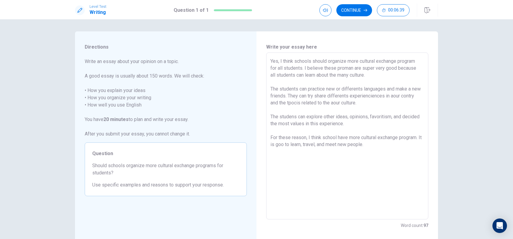
click at [371, 144] on textarea "Yes, I think schools should organize more cultural exchange program for all stu…" at bounding box center [347, 136] width 154 height 157
click at [352, 169] on textarea "Yes, I think schools should organize more cultural exchange program for all stu…" at bounding box center [347, 136] width 154 height 157
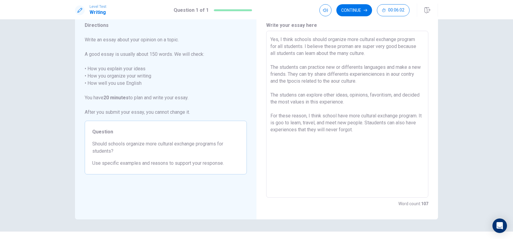
scroll to position [34, 0]
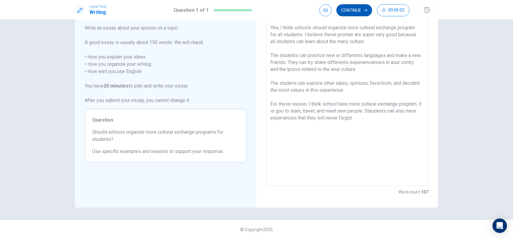
click at [357, 11] on button "Continue" at bounding box center [354, 10] width 36 height 12
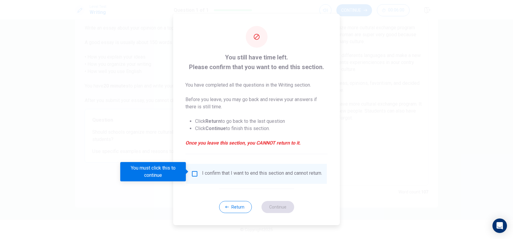
click at [192, 171] on input "You must click this to continue" at bounding box center [194, 173] width 7 height 7
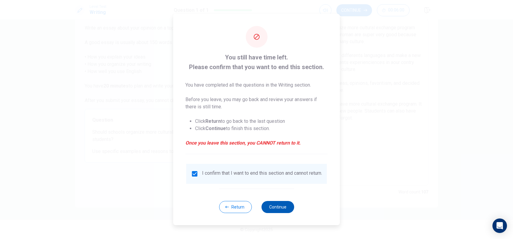
click at [287, 212] on button "Continue" at bounding box center [277, 207] width 33 height 12
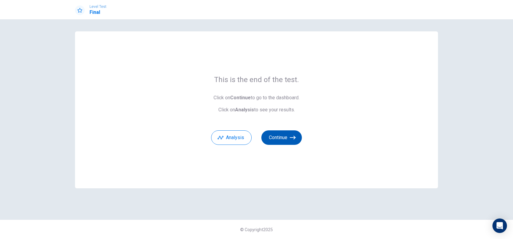
click at [282, 140] on button "Continue" at bounding box center [281, 138] width 41 height 15
